Goal: Transaction & Acquisition: Purchase product/service

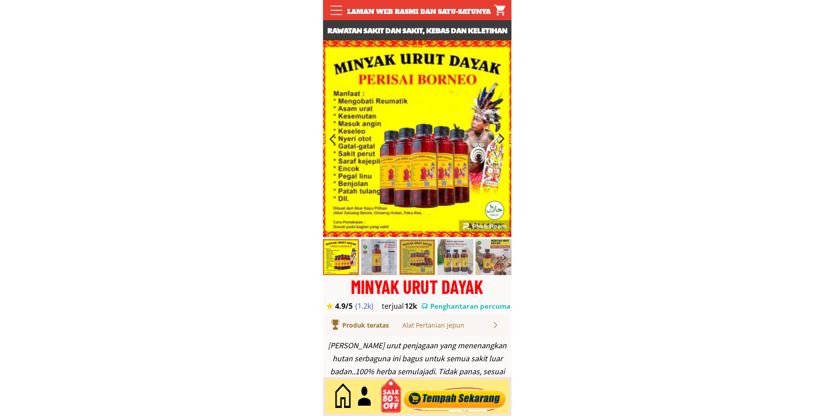
click at [453, 395] on div at bounding box center [454, 397] width 109 height 30
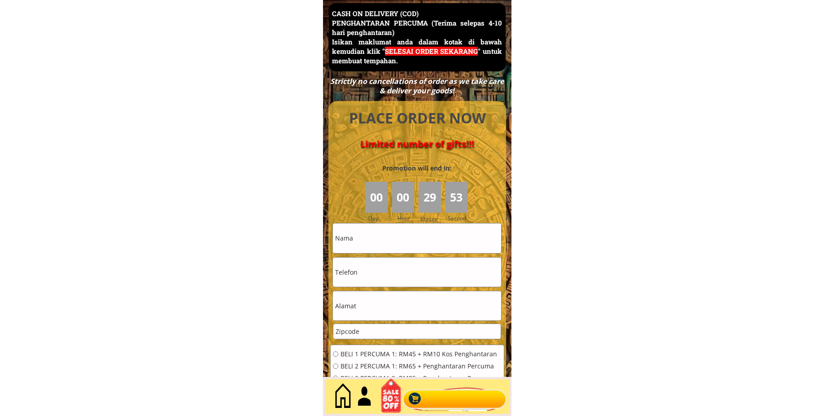
click at [398, 236] on input "text" at bounding box center [417, 237] width 168 height 29
paste input "Hasiah bt Mahamud"
type input "Hasiah bt Mahamud"
click at [396, 272] on input "tel" at bounding box center [417, 271] width 168 height 29
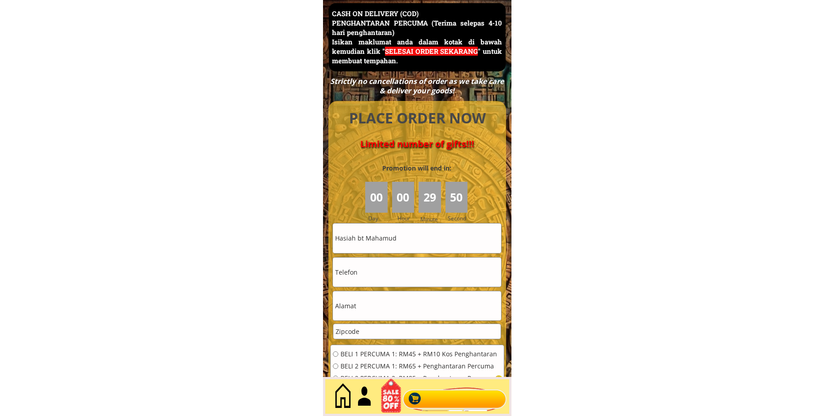
click at [396, 272] on input "tel" at bounding box center [417, 271] width 168 height 29
paste input "0194223950"
type input "0194223950"
click at [374, 315] on input "text" at bounding box center [417, 305] width 168 height 29
paste input "[STREET_ADDRESS]"
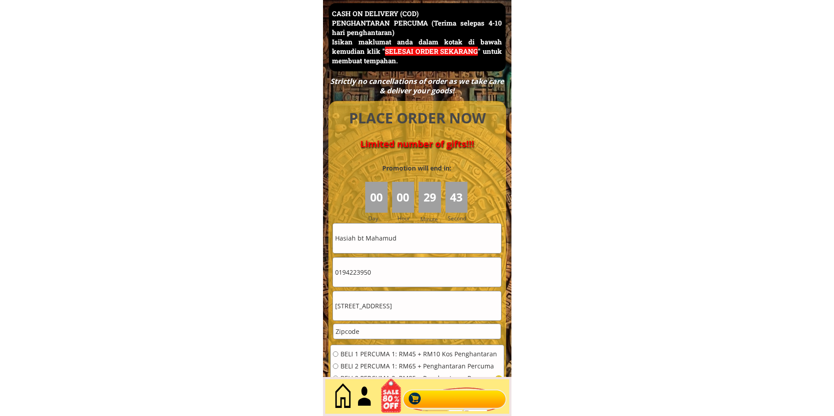
type input "[STREET_ADDRESS]"
click at [371, 333] on input "number" at bounding box center [416, 331] width 167 height 15
paste input "06010"
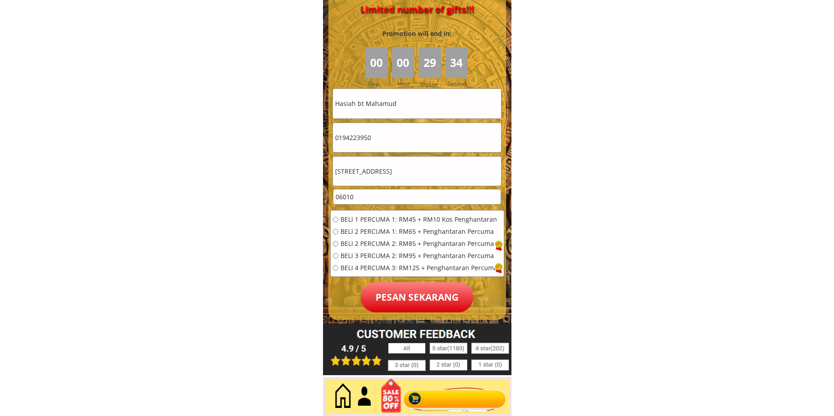
type input "06010"
click at [369, 234] on span "BELI 2 PERCUMA 1: RM65 + Penghantaran Percuma" at bounding box center [418, 231] width 157 height 6
radio input "true"
click at [400, 306] on p "Pesan sekarang" at bounding box center [417, 297] width 113 height 30
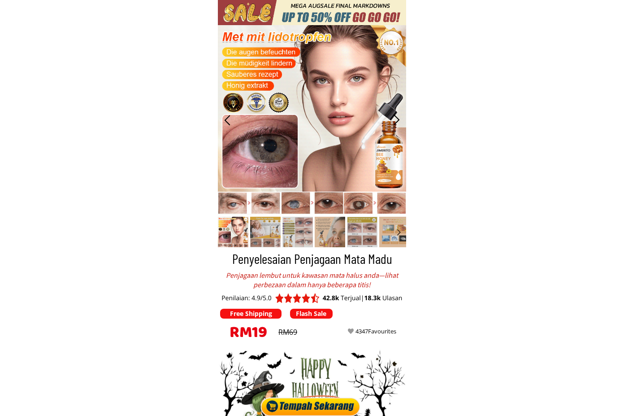
scroll to position [179, 0]
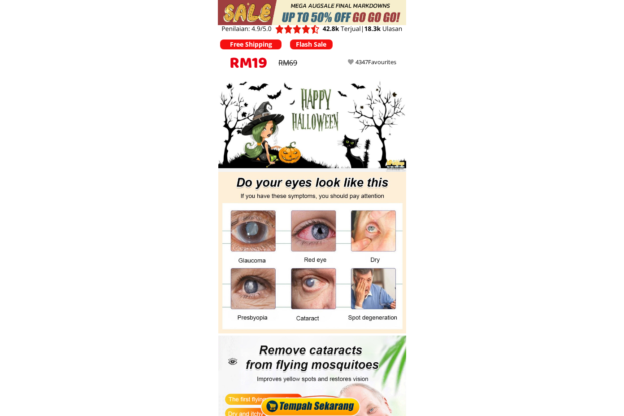
scroll to position [224, 0]
